Goal: Navigation & Orientation: Find specific page/section

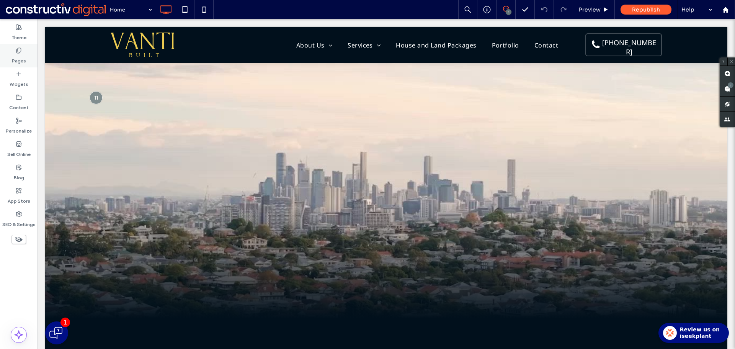
click at [23, 61] on label "Pages" at bounding box center [19, 59] width 14 height 11
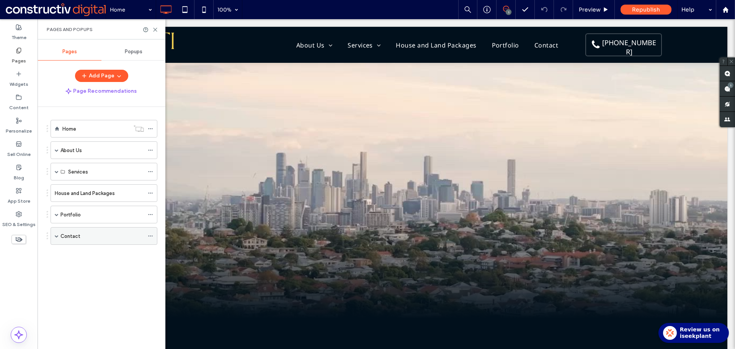
click at [87, 233] on div "Contact" at bounding box center [101, 236] width 83 height 8
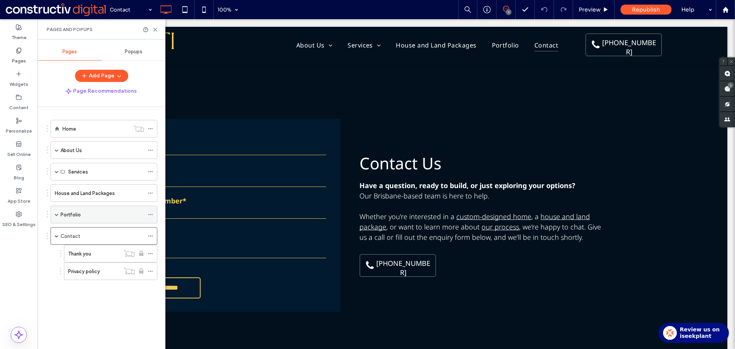
click at [87, 218] on div "Portfolio" at bounding box center [101, 214] width 83 height 8
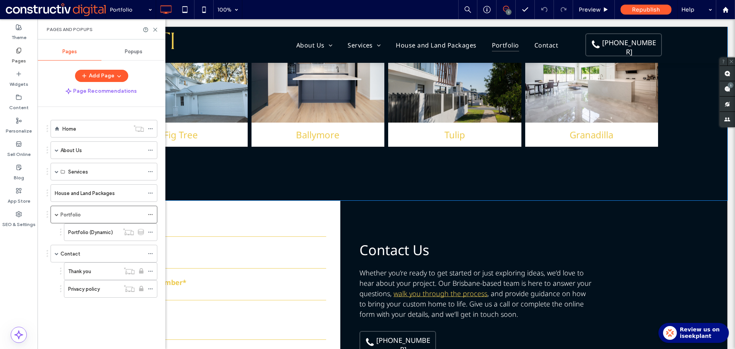
scroll to position [694, 0]
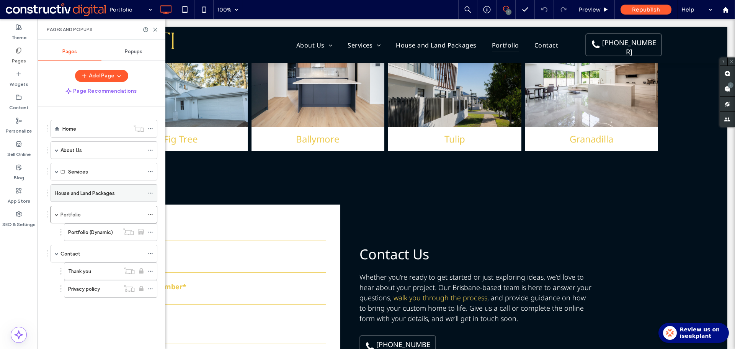
click at [85, 195] on label "House and Land Packages" at bounding box center [85, 192] width 60 height 13
click at [91, 130] on div at bounding box center [367, 174] width 735 height 349
click at [92, 129] on div "Home" at bounding box center [95, 128] width 67 height 8
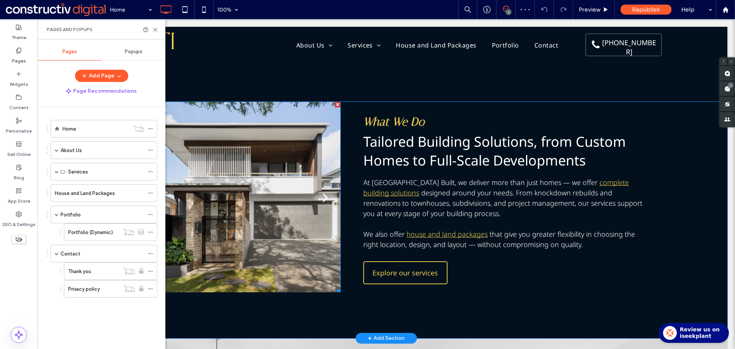
scroll to position [383, 0]
